Goal: Information Seeking & Learning: Learn about a topic

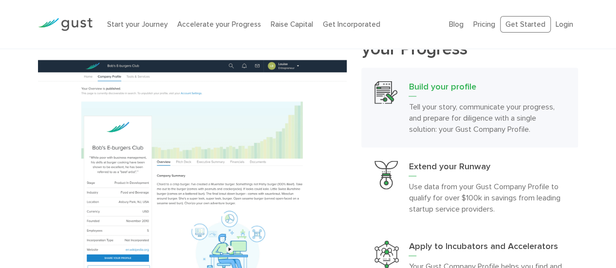
scroll to position [812, 0]
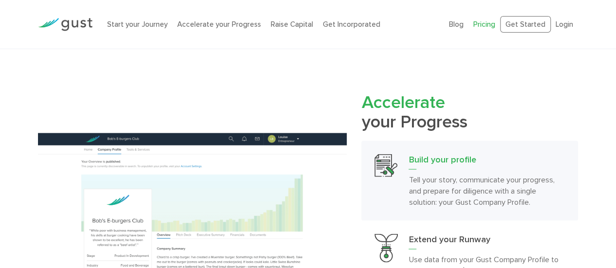
click at [483, 24] on link "Pricing" at bounding box center [484, 24] width 22 height 9
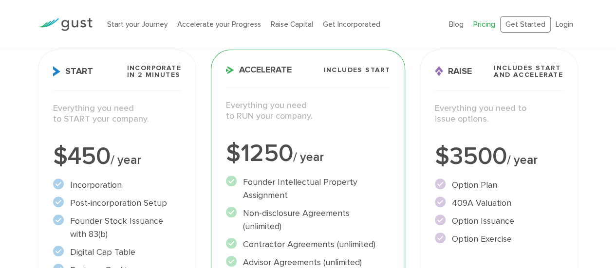
scroll to position [146, 0]
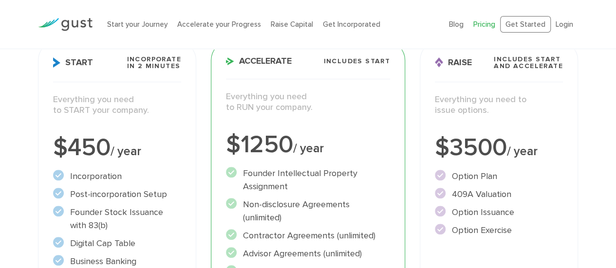
drag, startPoint x: 228, startPoint y: 106, endPoint x: 315, endPoint y: 107, distance: 87.1
click at [315, 107] on p "Everything you need to RUN your company." at bounding box center [308, 102] width 164 height 22
click at [316, 107] on p "Everything you need to RUN your company." at bounding box center [308, 102] width 164 height 22
drag, startPoint x: 312, startPoint y: 107, endPoint x: 222, endPoint y: 97, distance: 91.0
click at [222, 97] on div "Everything you need to RUN your company." at bounding box center [307, 107] width 179 height 32
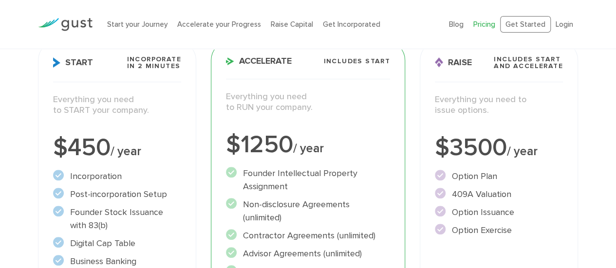
click at [274, 102] on p "Everything you need to RUN your company." at bounding box center [308, 102] width 164 height 22
click at [252, 102] on p "Everything you need to RUN your company." at bounding box center [308, 102] width 164 height 22
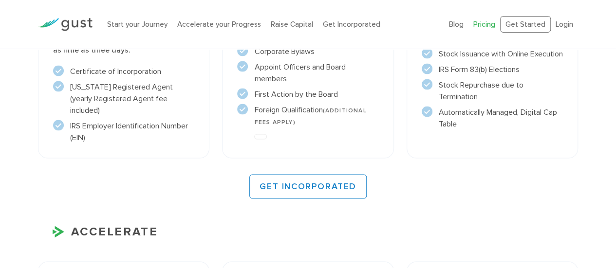
scroll to position [973, 0]
